Goal: Task Accomplishment & Management: Manage account settings

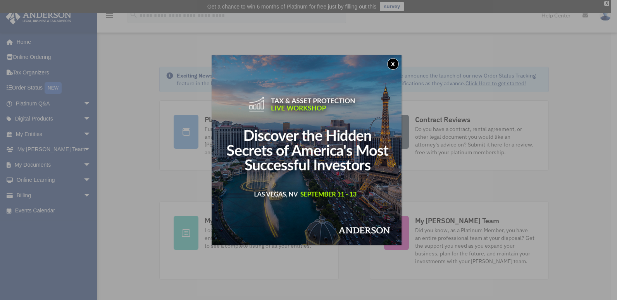
click at [41, 164] on div "x" at bounding box center [308, 150] width 617 height 300
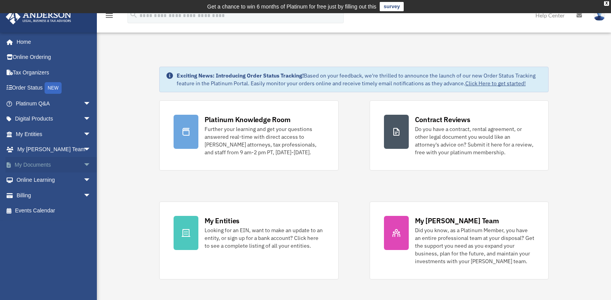
click at [43, 165] on link "My Documents arrow_drop_down" at bounding box center [53, 165] width 97 height 16
click at [44, 165] on link "My Documents arrow_drop_down" at bounding box center [53, 165] width 97 height 16
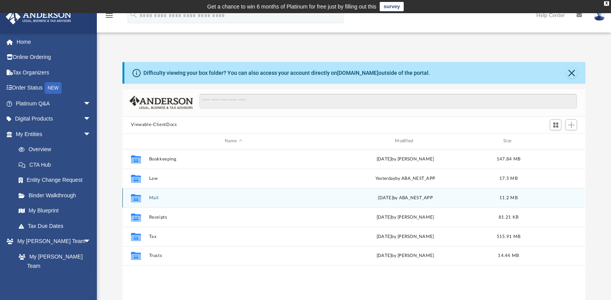
scroll to position [171, 457]
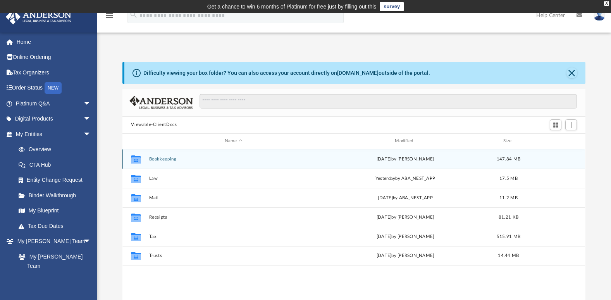
click at [137, 158] on icon "grid" at bounding box center [136, 160] width 10 height 6
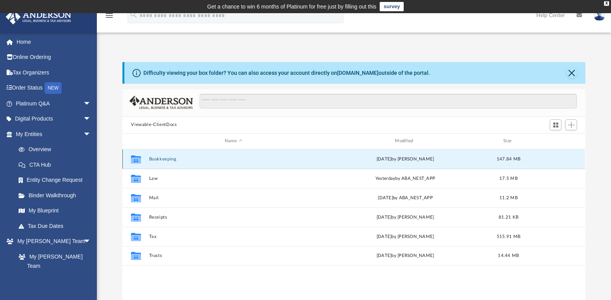
click at [169, 159] on button "Bookkeeping" at bounding box center [233, 159] width 169 height 5
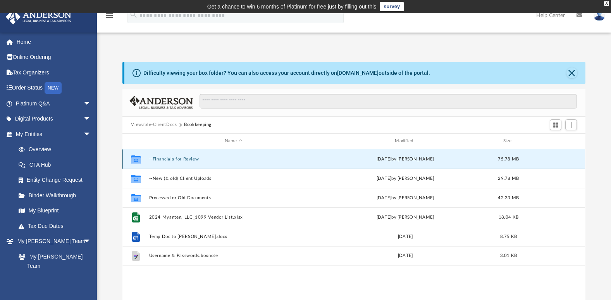
click at [186, 157] on button "--Financials for Review" at bounding box center [233, 159] width 169 height 5
click at [186, 158] on button "--Financials for Review" at bounding box center [233, 159] width 169 height 5
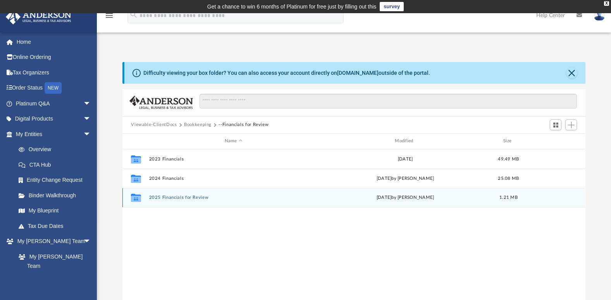
click at [192, 197] on button "2025 Financials for Review" at bounding box center [233, 197] width 169 height 5
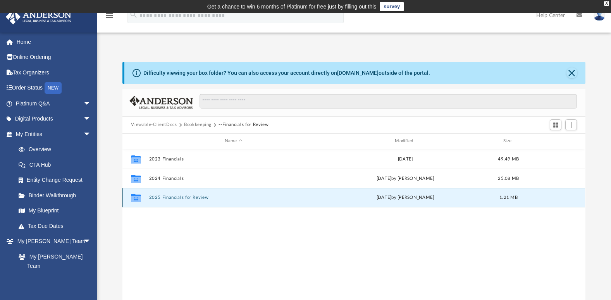
click at [192, 197] on button "2025 Financials for Review" at bounding box center [233, 197] width 169 height 5
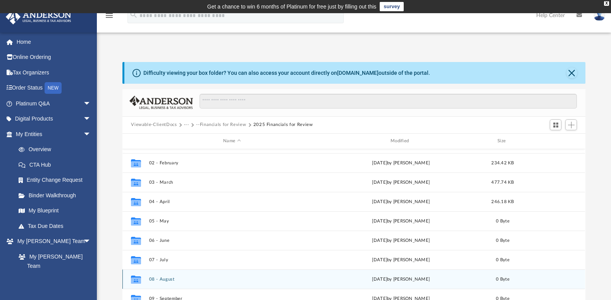
scroll to position [0, 0]
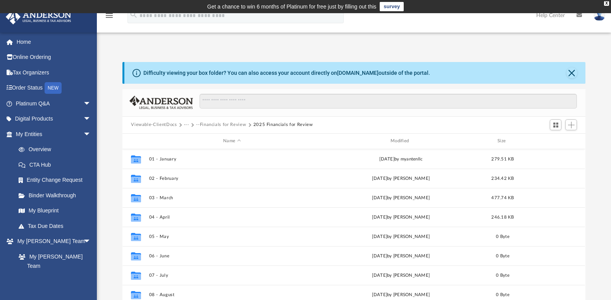
click at [185, 124] on button "···" at bounding box center [186, 124] width 5 height 7
click at [184, 123] on button "···" at bounding box center [186, 124] width 5 height 7
click at [184, 124] on button "···" at bounding box center [186, 124] width 5 height 7
click at [164, 123] on button "Viewable-ClientDocs" at bounding box center [154, 124] width 46 height 7
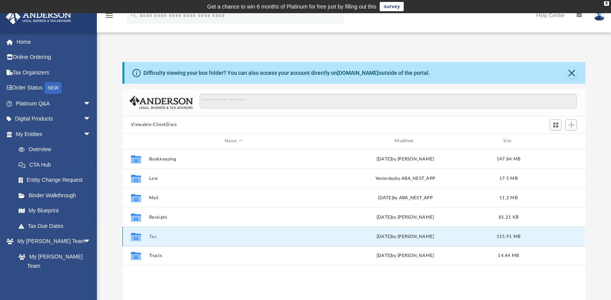
click at [155, 238] on button "Tax" at bounding box center [233, 236] width 169 height 5
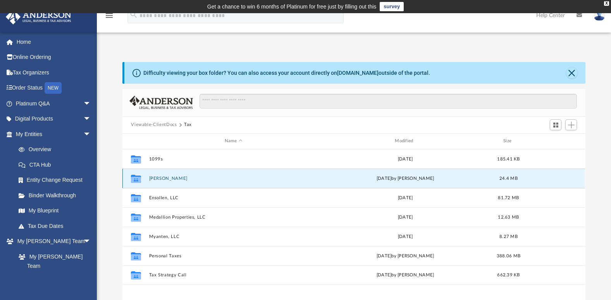
click at [169, 178] on button "Asher, Elizabeth A." at bounding box center [233, 178] width 169 height 5
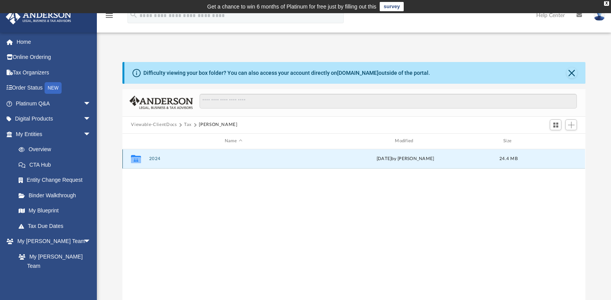
click at [157, 157] on button "2024" at bounding box center [233, 158] width 169 height 5
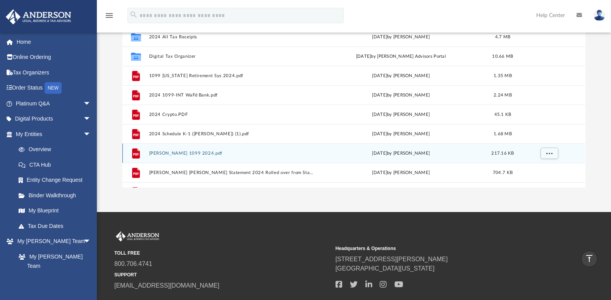
scroll to position [78, 0]
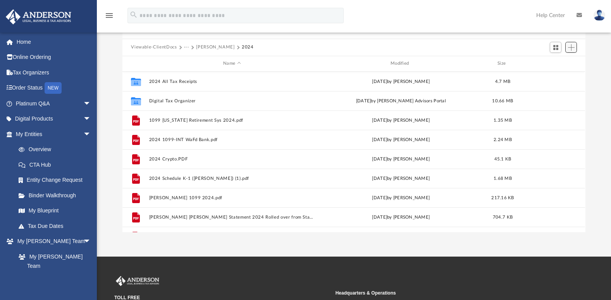
click at [571, 46] on span "Add" at bounding box center [571, 47] width 7 height 7
click at [557, 62] on li "Upload" at bounding box center [560, 63] width 25 height 8
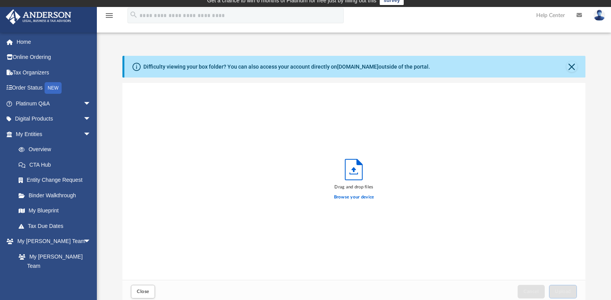
scroll to position [0, 0]
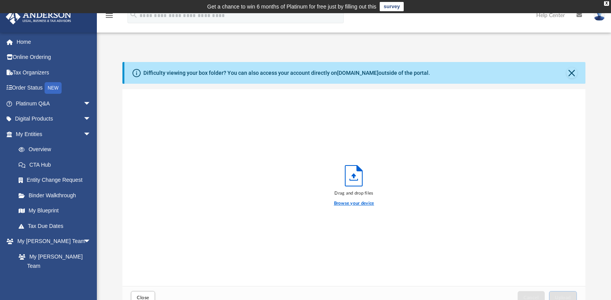
click at [359, 203] on label "Browse your device" at bounding box center [354, 203] width 40 height 7
click at [0, 0] on input "Browse your device" at bounding box center [0, 0] width 0 height 0
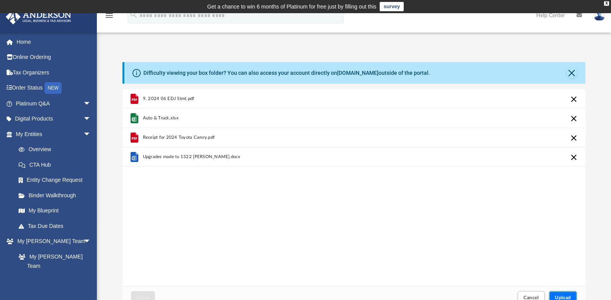
click at [564, 296] on span "Upload" at bounding box center [563, 297] width 16 height 5
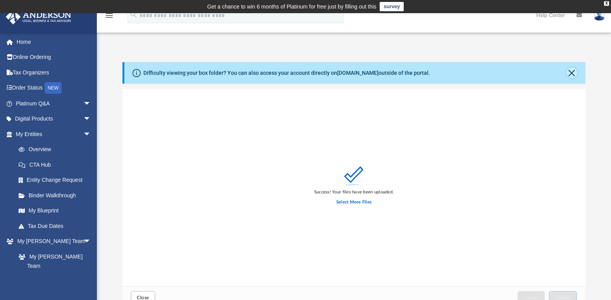
click at [572, 70] on button "Close" at bounding box center [572, 72] width 11 height 11
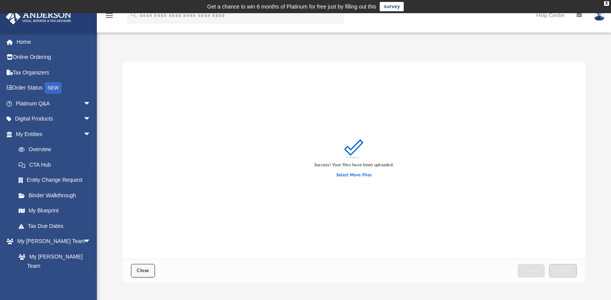
click at [141, 271] on span "Close" at bounding box center [143, 270] width 12 height 5
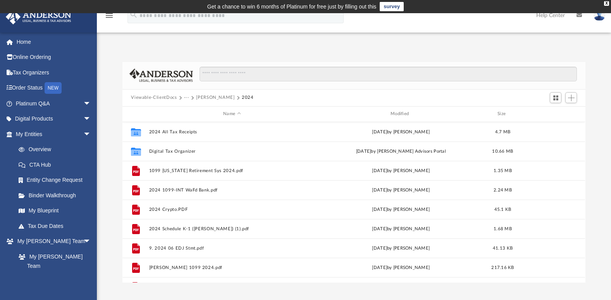
click at [605, 117] on div "Difficulty viewing your box folder? You can also access your account directly o…" at bounding box center [354, 172] width 514 height 221
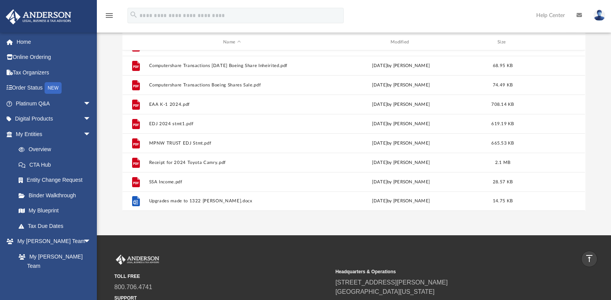
scroll to position [63, 0]
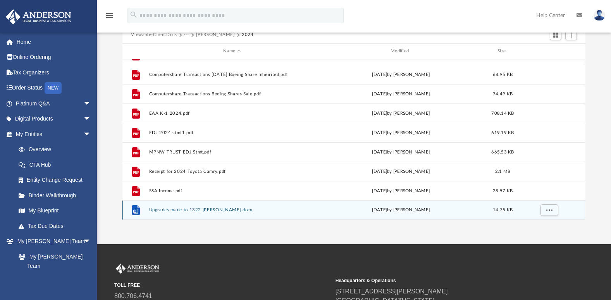
click at [206, 210] on button "Upgrades made to 1322 Lybarger SE.docx" at bounding box center [232, 209] width 166 height 5
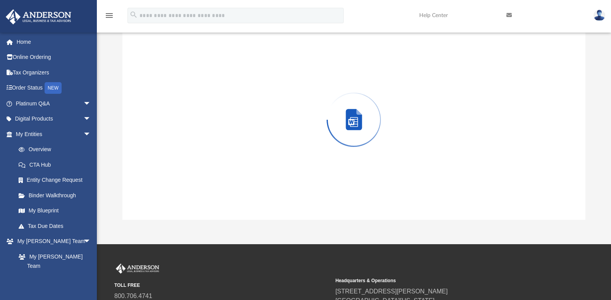
scroll to position [62, 0]
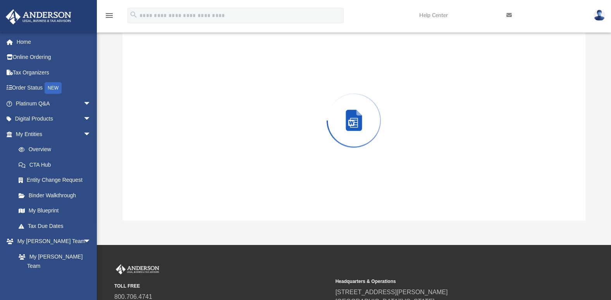
click at [206, 210] on div "Preview" at bounding box center [353, 121] width 463 height 200
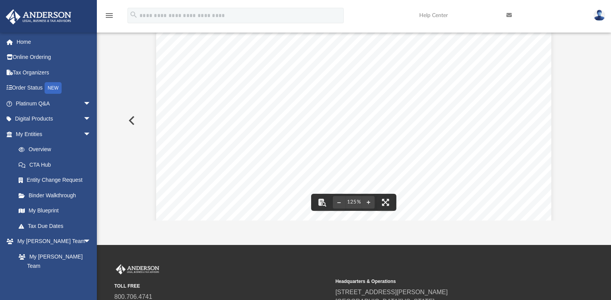
scroll to position [0, 0]
click at [133, 119] on button "Preview" at bounding box center [130, 121] width 17 height 22
click at [134, 119] on button "Preview" at bounding box center [130, 121] width 17 height 22
click at [575, 119] on button "Preview" at bounding box center [577, 121] width 17 height 22
click at [577, 119] on button "Preview" at bounding box center [577, 121] width 17 height 22
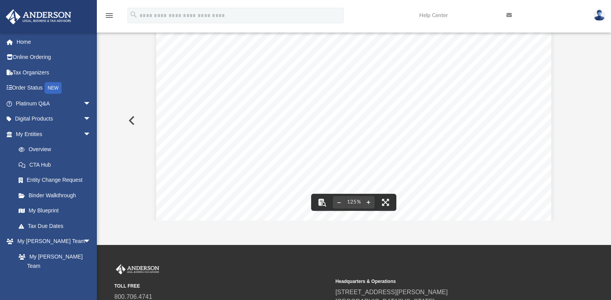
click at [381, 78] on div "Upgrades made to 1322 Lybarger SE, Olympia 2005 - 2024 Install Water heater str…" at bounding box center [353, 282] width 395 height 512
click at [378, 77] on span "2024" at bounding box center [374, 78] width 16 height 8
click at [133, 121] on button "Preview" at bounding box center [130, 121] width 17 height 22
click at [129, 119] on button "Preview" at bounding box center [130, 121] width 17 height 22
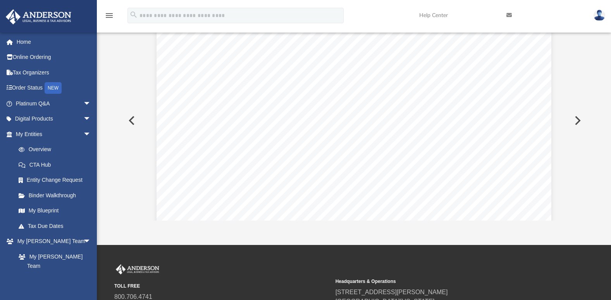
click at [132, 118] on button "Preview" at bounding box center [130, 121] width 17 height 22
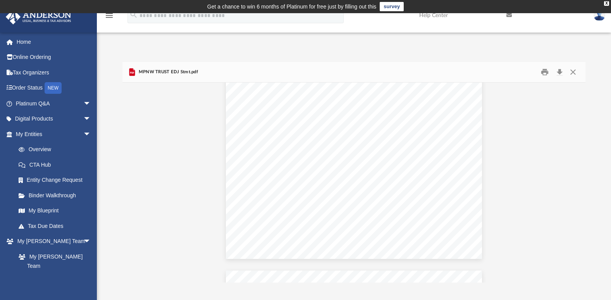
scroll to position [0, 0]
click at [573, 72] on button "Close" at bounding box center [573, 72] width 14 height 12
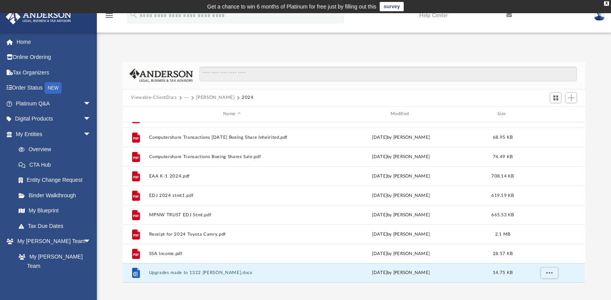
click at [252, 286] on div "App 4realpeople@comcast.net Sign Out myantenllc@gmail.com Home Online Ordering …" at bounding box center [305, 160] width 611 height 294
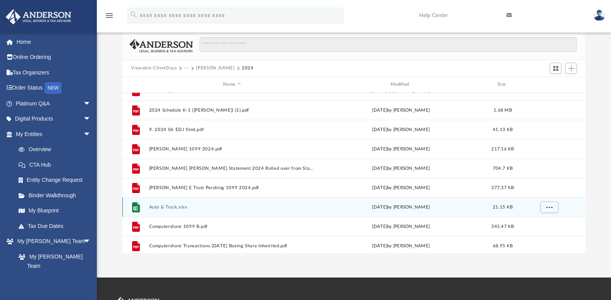
scroll to position [72, 0]
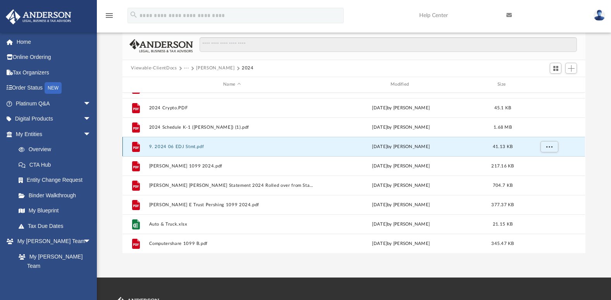
click at [192, 146] on button "9. 2024 06 EDJ Stmt.pdf" at bounding box center [232, 146] width 166 height 5
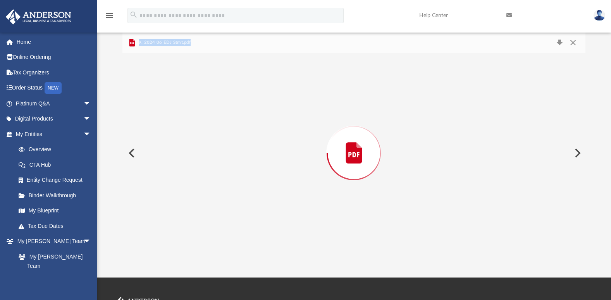
click at [192, 147] on div "Preview" at bounding box center [353, 153] width 463 height 200
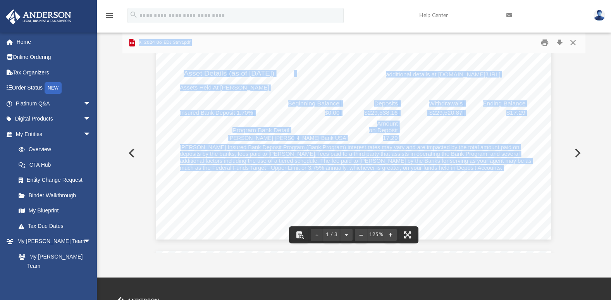
scroll to position [0, 0]
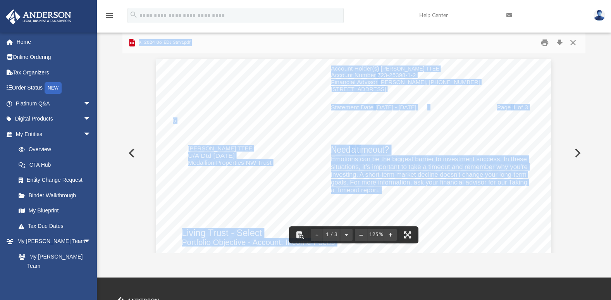
click at [598, 15] on img at bounding box center [600, 15] width 12 height 11
click at [602, 16] on img at bounding box center [600, 15] width 12 height 11
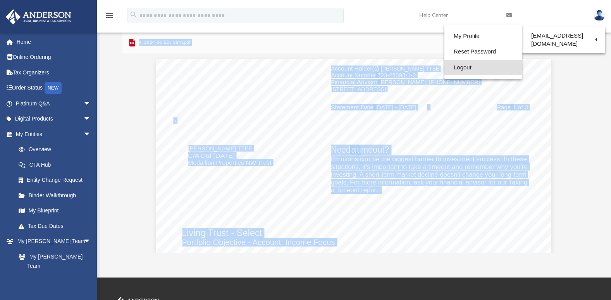
click at [459, 68] on link "Logout" at bounding box center [484, 68] width 78 height 16
